Goal: Complete application form

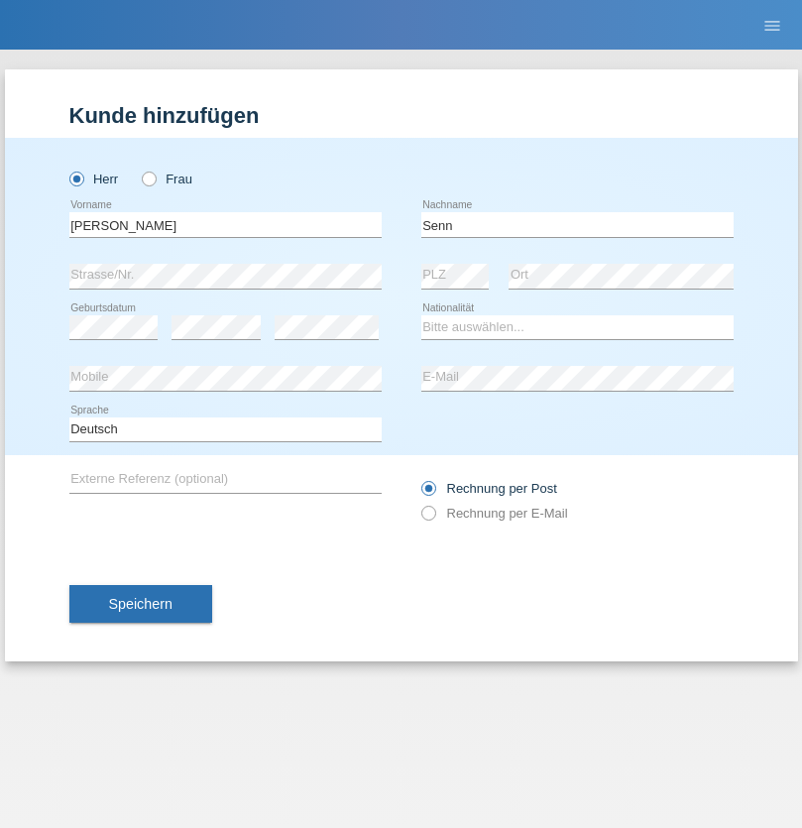
type input "Senn"
select select "CH"
select select "en"
radio input "true"
click at [225, 224] on input "text" at bounding box center [225, 224] width 312 height 25
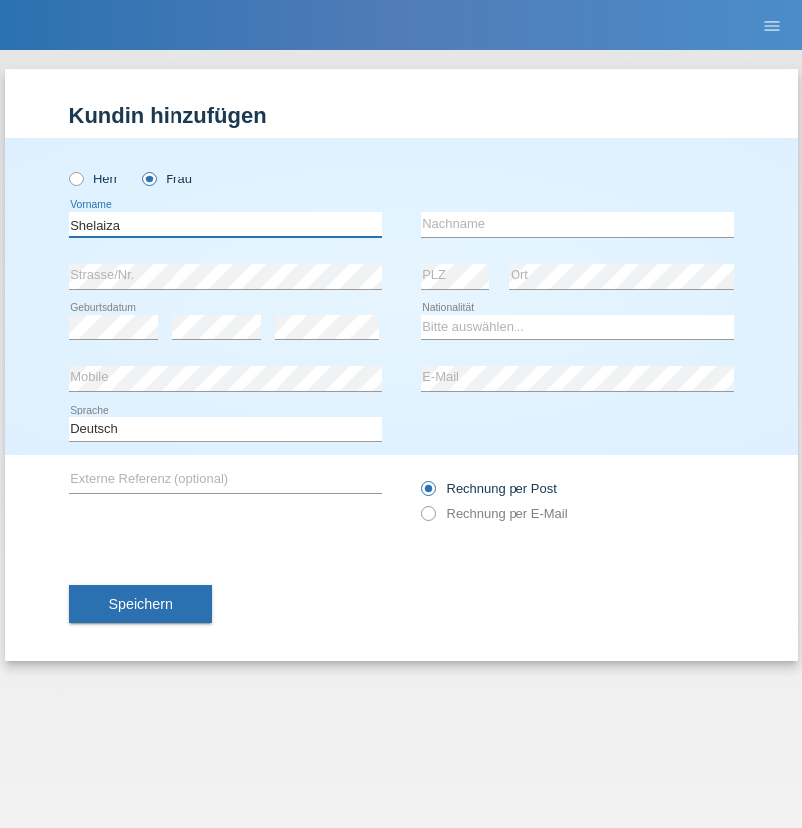
type input "Shelaiza"
click at [577, 224] on input "text" at bounding box center [577, 224] width 312 height 25
type input "Fauchez"
select select "CH"
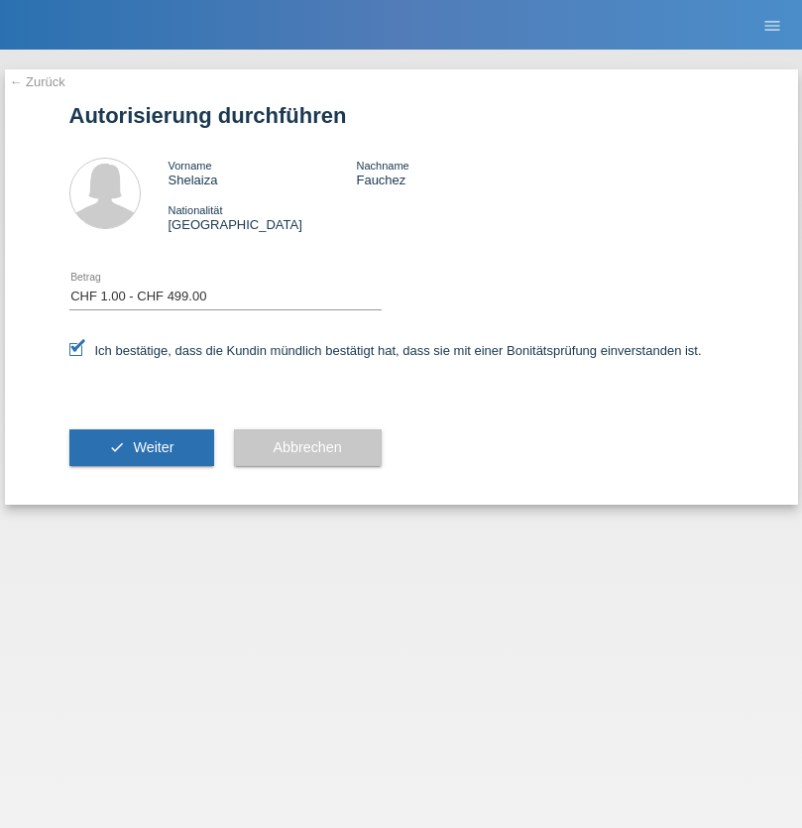
select select "1"
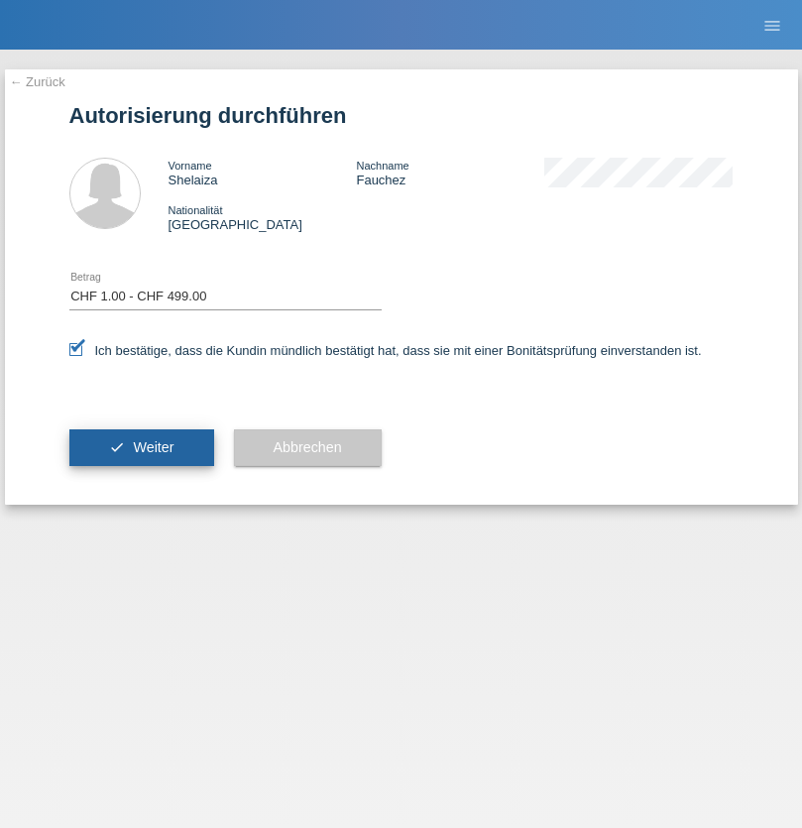
click at [141, 447] on span "Weiter" at bounding box center [153, 447] width 41 height 16
